Goal: Complete application form: Complete application form

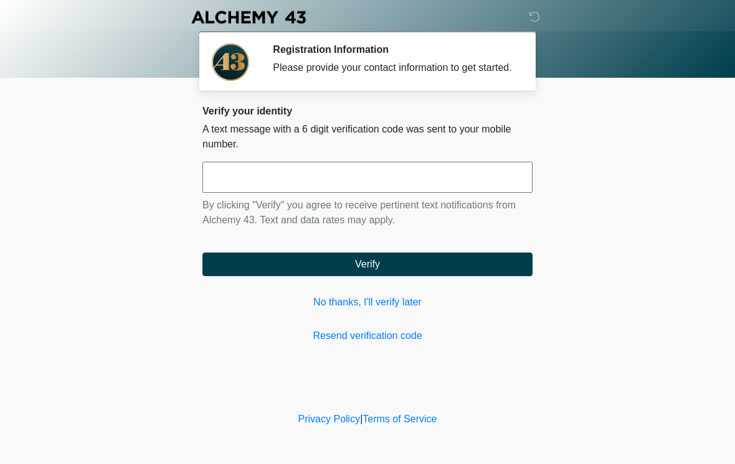
click at [433, 181] on input "text" at bounding box center [367, 177] width 330 height 31
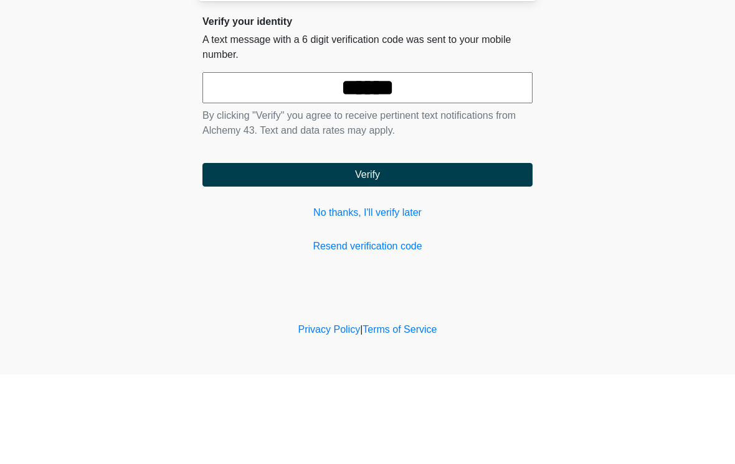
type input "******"
click at [439, 253] on button "Verify" at bounding box center [367, 265] width 330 height 24
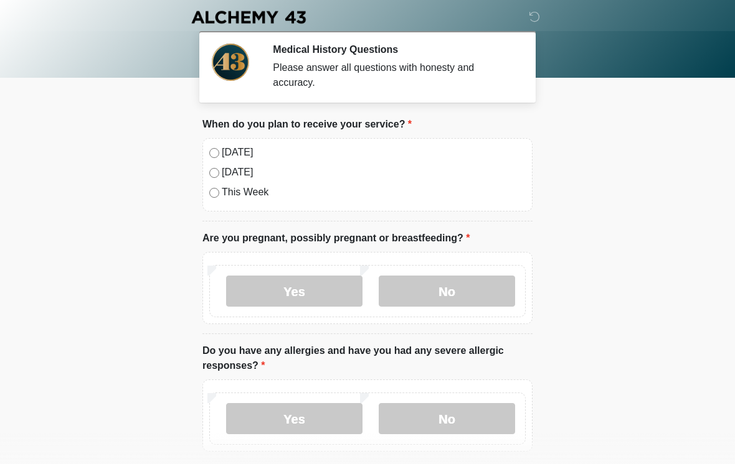
click at [218, 147] on div "[DATE]" at bounding box center [367, 152] width 316 height 15
click at [477, 289] on label "No" at bounding box center [446, 291] width 136 height 31
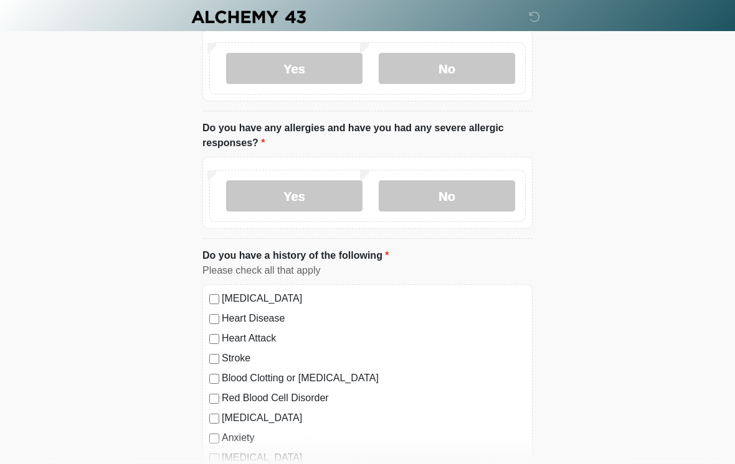
scroll to position [226, 0]
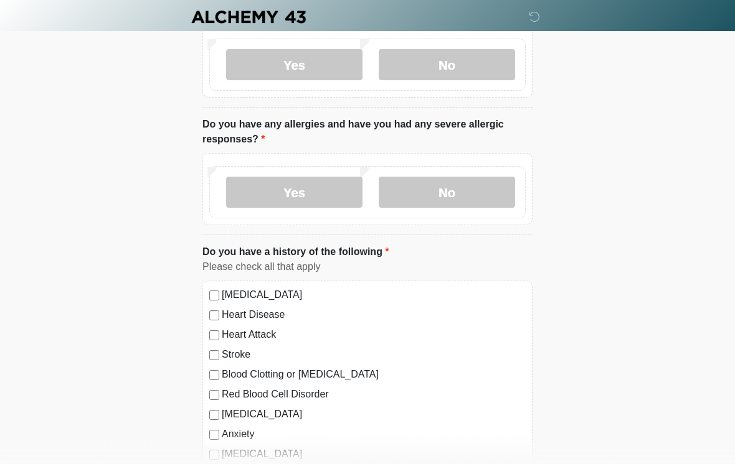
click at [447, 194] on label "No" at bounding box center [446, 192] width 136 height 31
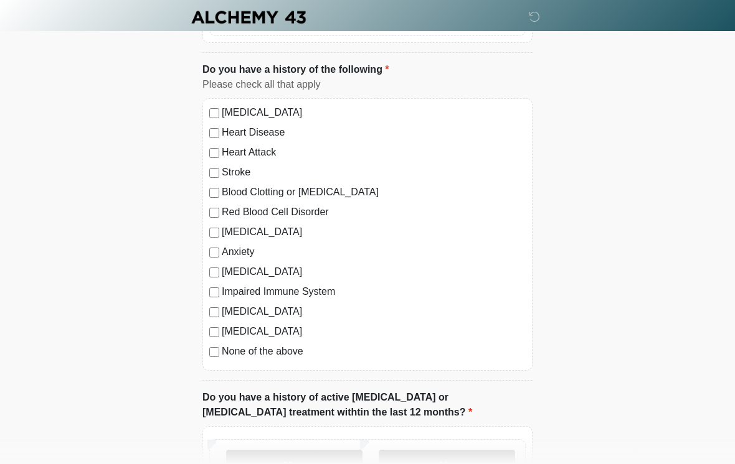
scroll to position [409, 0]
click at [233, 245] on label "Anxiety" at bounding box center [374, 252] width 304 height 15
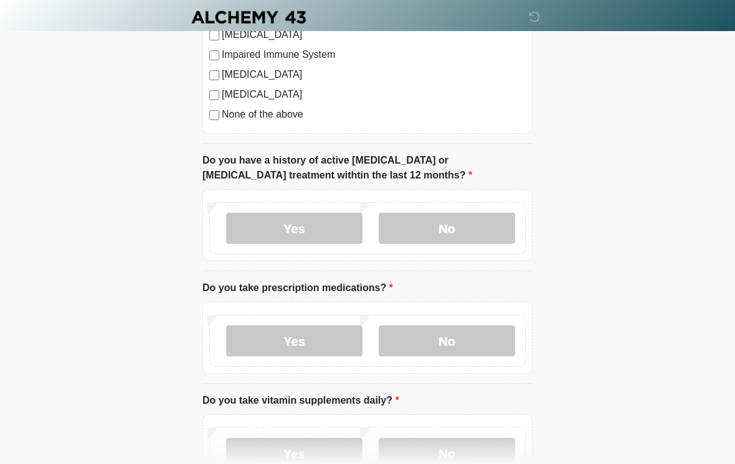
click at [474, 225] on label "No" at bounding box center [446, 228] width 136 height 31
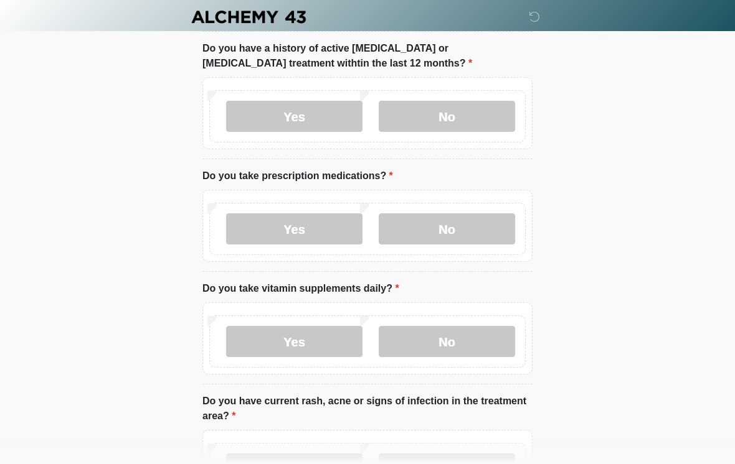
click at [309, 227] on label "Yes" at bounding box center [294, 229] width 136 height 31
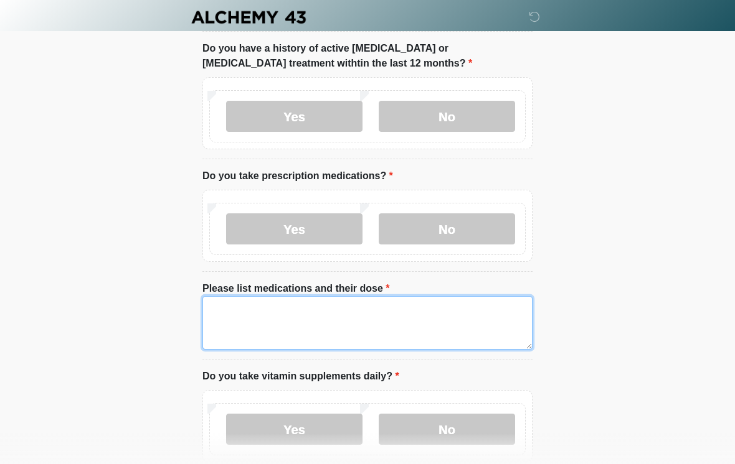
click at [383, 331] on textarea "Please list medications and their dose" at bounding box center [367, 323] width 330 height 54
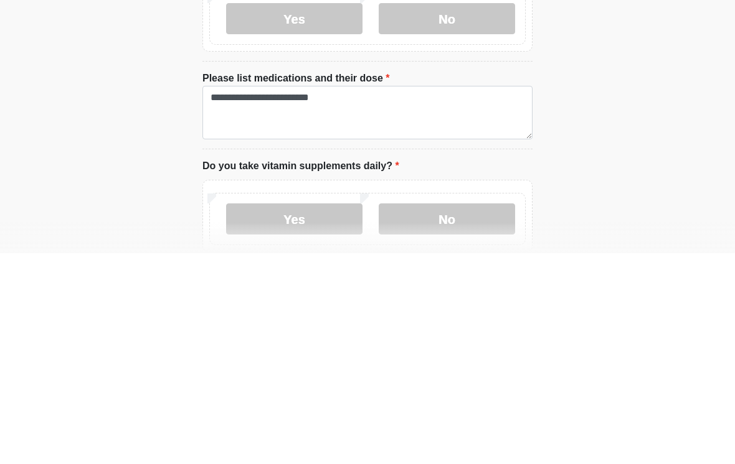
scroll to position [969, 0]
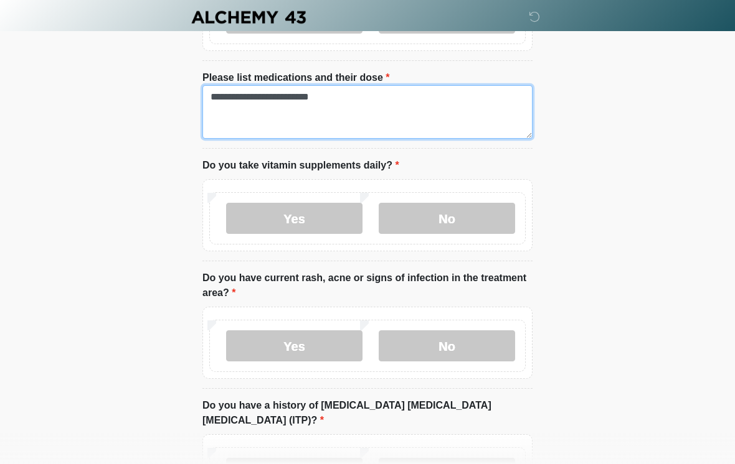
type textarea "**********"
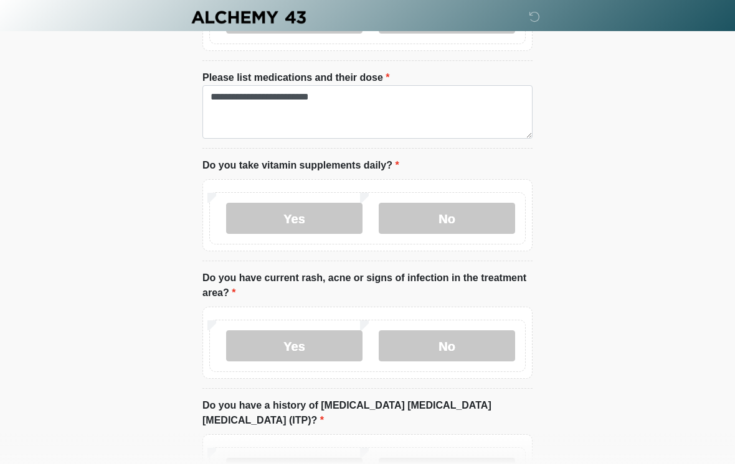
click at [308, 216] on label "Yes" at bounding box center [294, 218] width 136 height 31
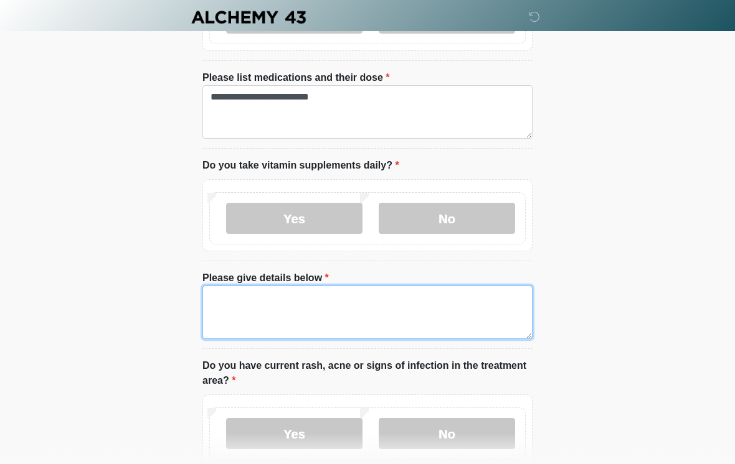
click at [395, 298] on textarea "Please give details below" at bounding box center [367, 313] width 330 height 54
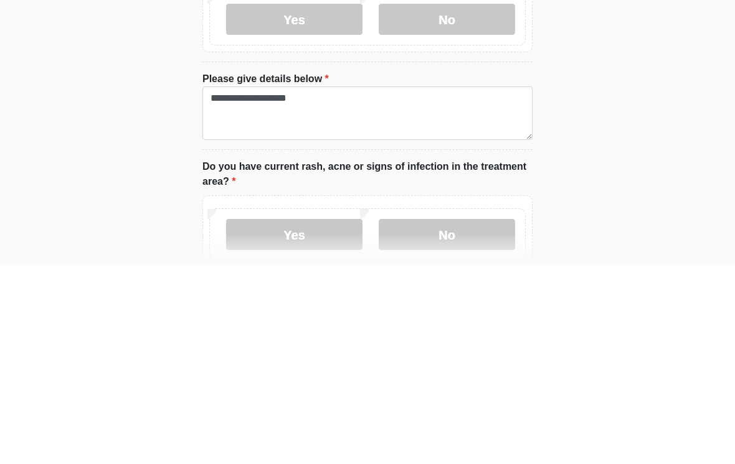
scroll to position [1169, 0]
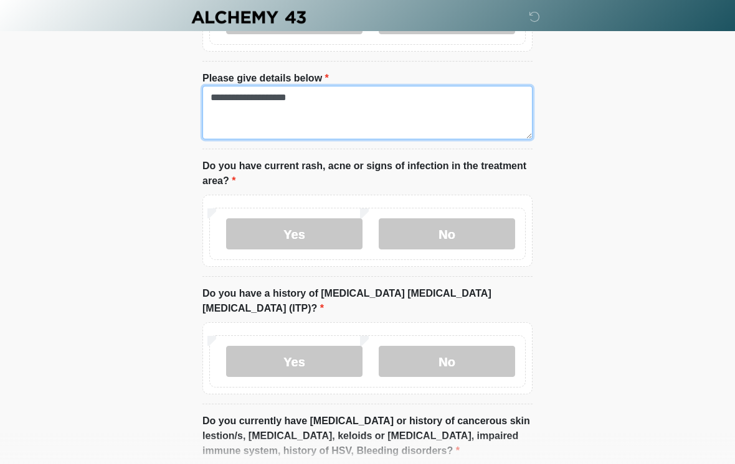
type textarea "**********"
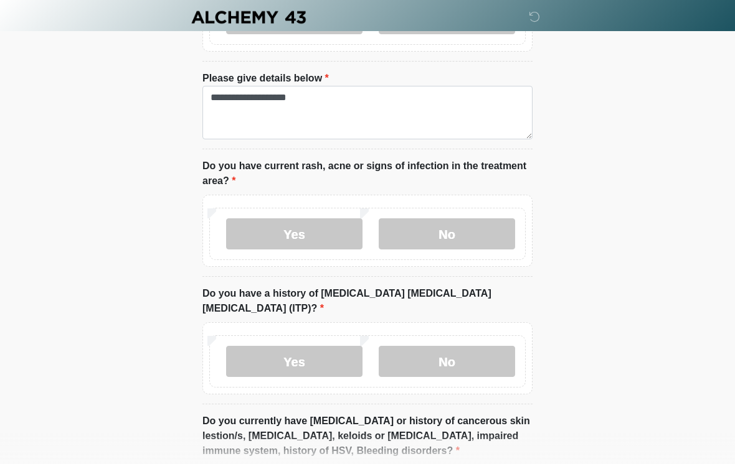
click at [452, 225] on label "No" at bounding box center [446, 233] width 136 height 31
click at [492, 346] on label "No" at bounding box center [446, 361] width 136 height 31
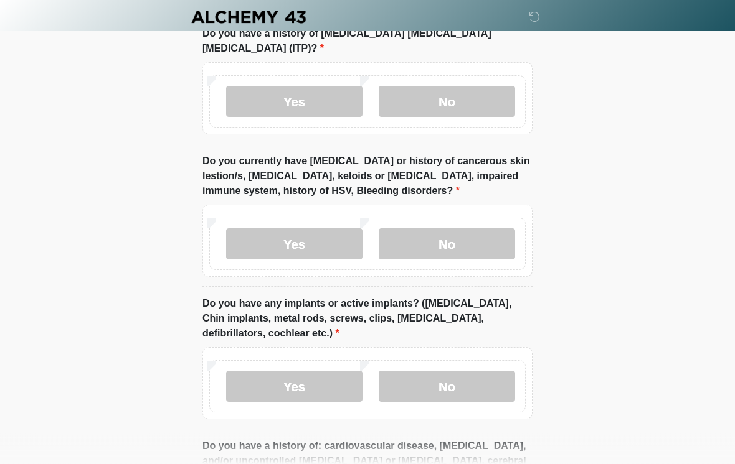
scroll to position [1431, 0]
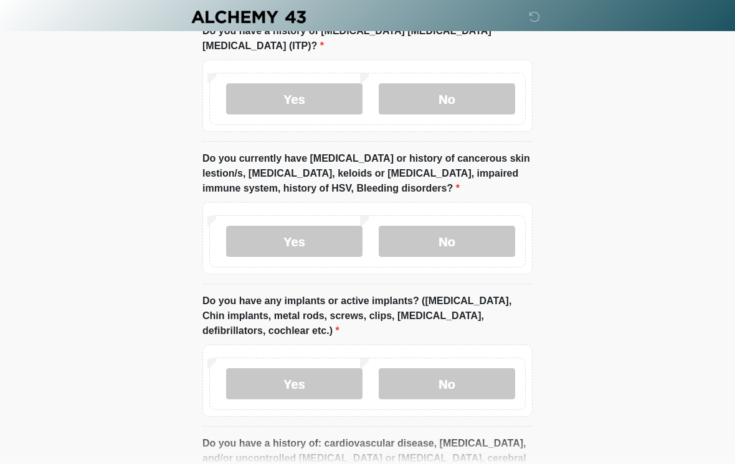
click at [471, 227] on label "No" at bounding box center [446, 242] width 136 height 31
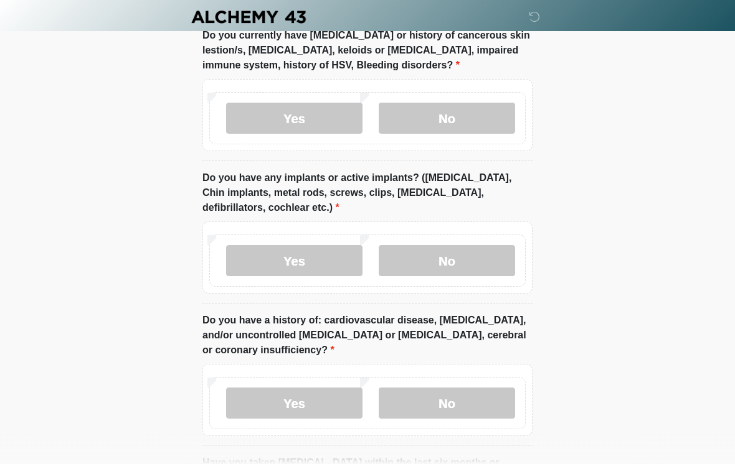
click at [484, 246] on label "No" at bounding box center [446, 261] width 136 height 31
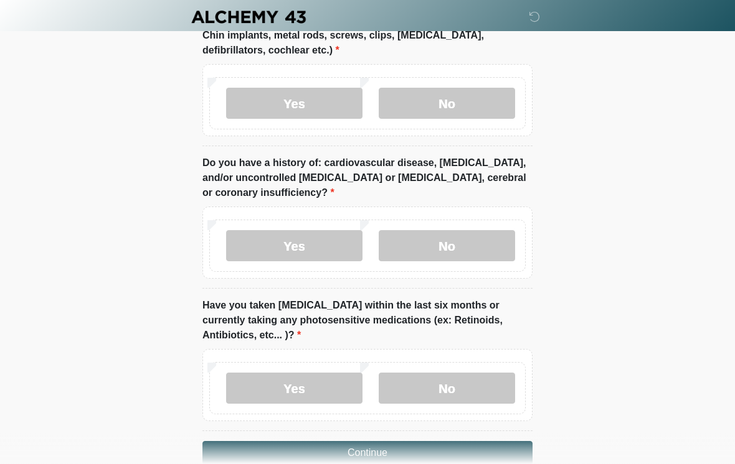
scroll to position [1712, 0]
click at [491, 230] on label "No" at bounding box center [446, 245] width 136 height 31
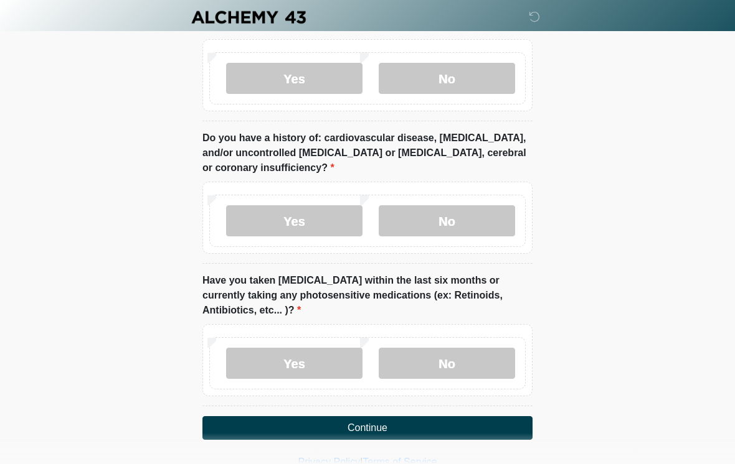
scroll to position [1742, 0]
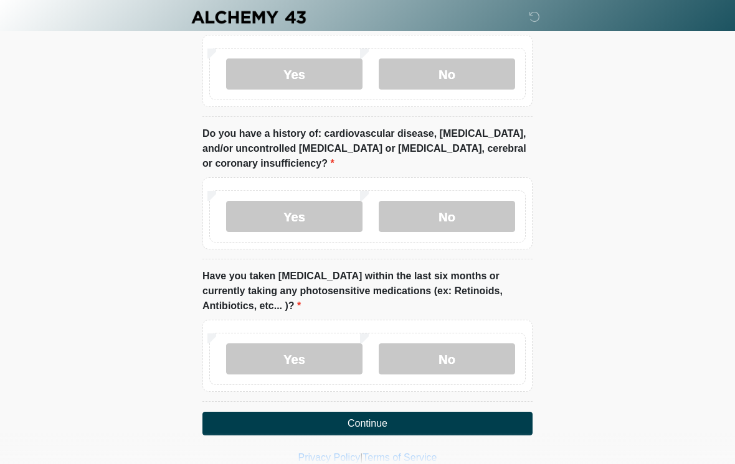
click at [485, 344] on label "No" at bounding box center [446, 359] width 136 height 31
click at [314, 344] on label "Yes" at bounding box center [294, 359] width 136 height 31
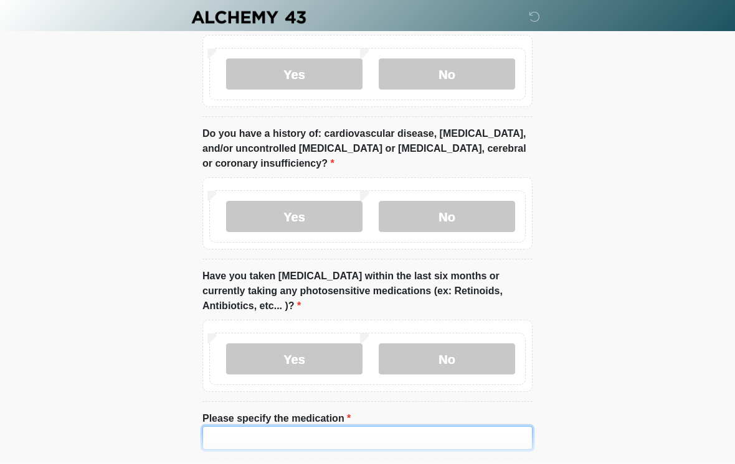
click at [400, 426] on input "Please specify the medication" at bounding box center [367, 438] width 330 height 24
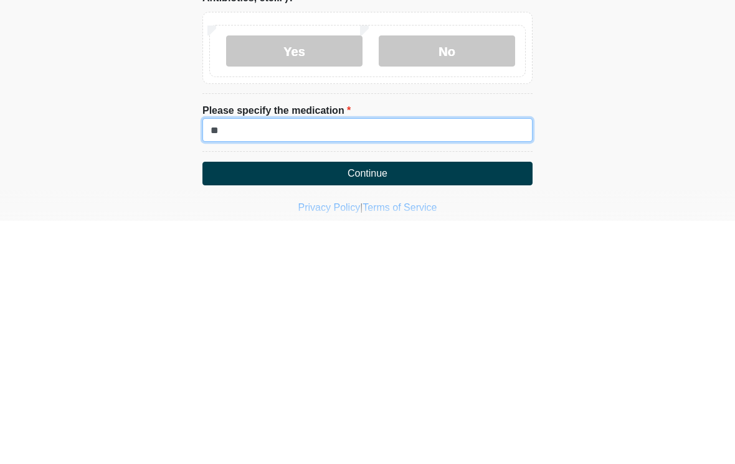
type input "*"
type input "*********"
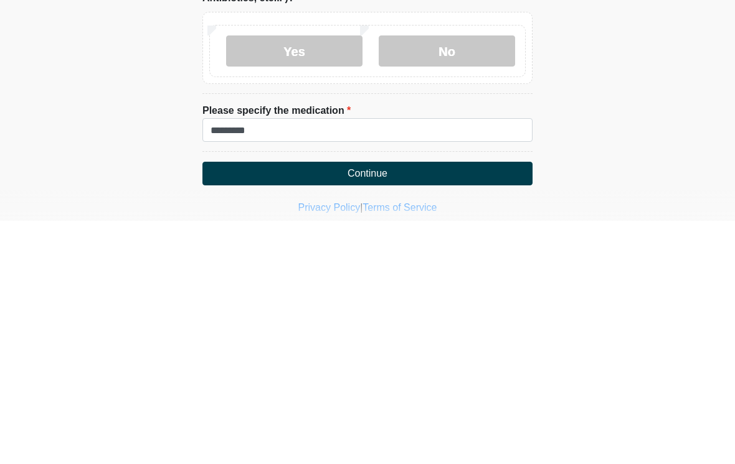
click at [394, 405] on button "Continue" at bounding box center [367, 417] width 330 height 24
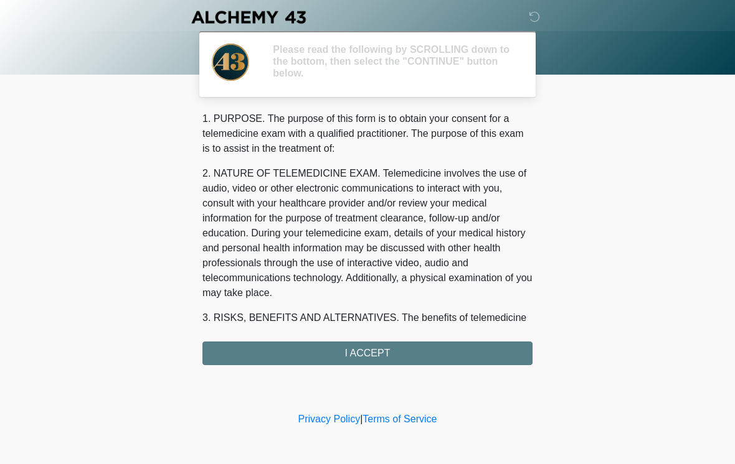
scroll to position [0, 0]
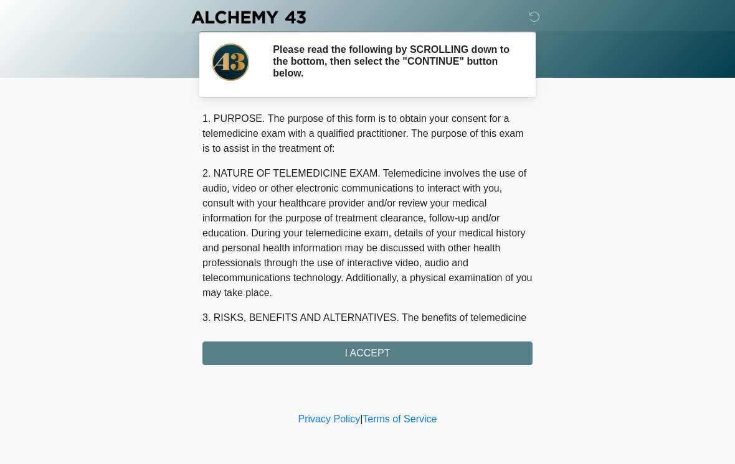
click at [464, 350] on div "1. PURPOSE. The purpose of this form is to obtain your consent for a telemedici…" at bounding box center [367, 238] width 330 height 254
click at [408, 351] on div "1. PURPOSE. The purpose of this form is to obtain your consent for a telemedici…" at bounding box center [367, 238] width 330 height 254
click at [395, 348] on div "1. PURPOSE. The purpose of this form is to obtain your consent for a telemedici…" at bounding box center [367, 238] width 330 height 254
click at [351, 345] on div "1. PURPOSE. The purpose of this form is to obtain your consent for a telemedici…" at bounding box center [367, 238] width 330 height 254
click at [350, 345] on div "1. PURPOSE. The purpose of this form is to obtain your consent for a telemedici…" at bounding box center [367, 238] width 330 height 254
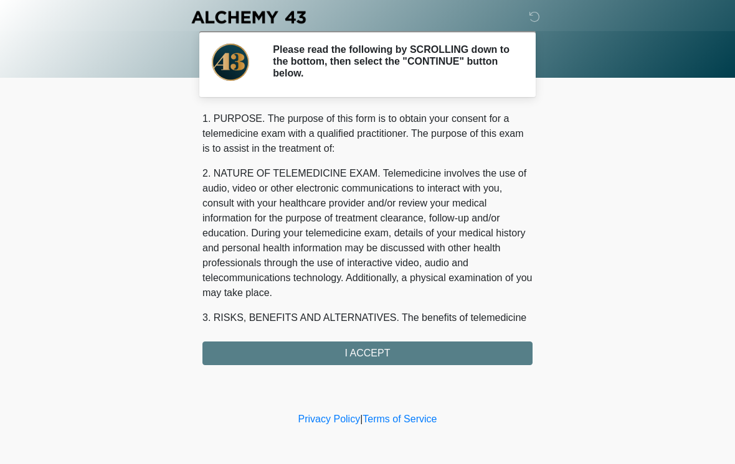
click at [329, 351] on div "1. PURPOSE. The purpose of this form is to obtain your consent for a telemedici…" at bounding box center [367, 238] width 330 height 254
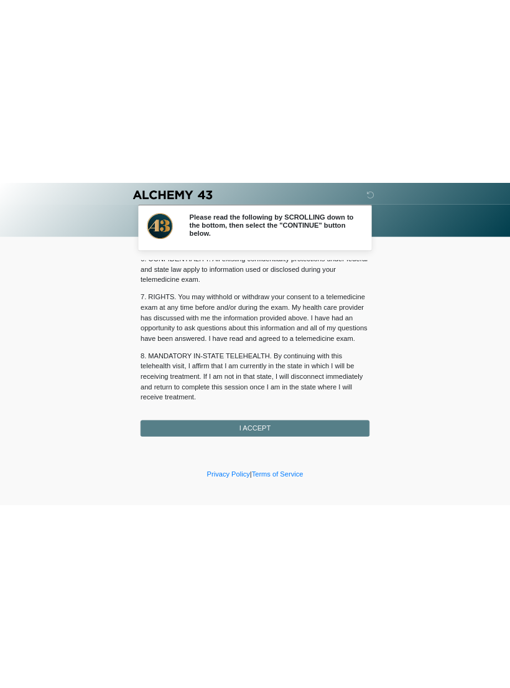
scroll to position [507, 0]
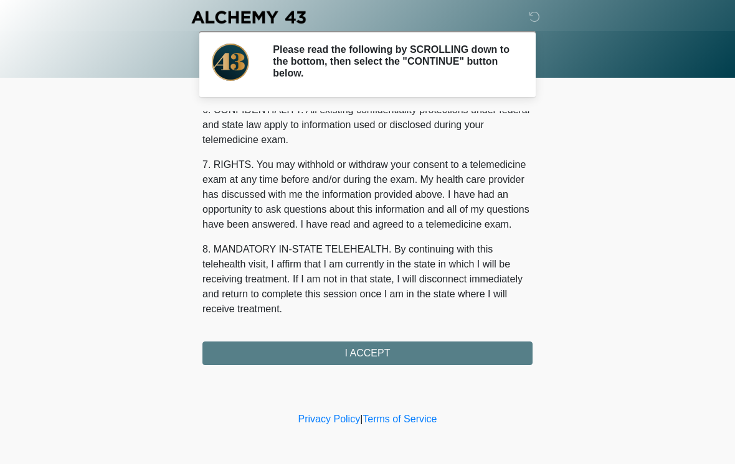
click at [373, 354] on button "I ACCEPT" at bounding box center [367, 354] width 330 height 24
